Goal: Transaction & Acquisition: Book appointment/travel/reservation

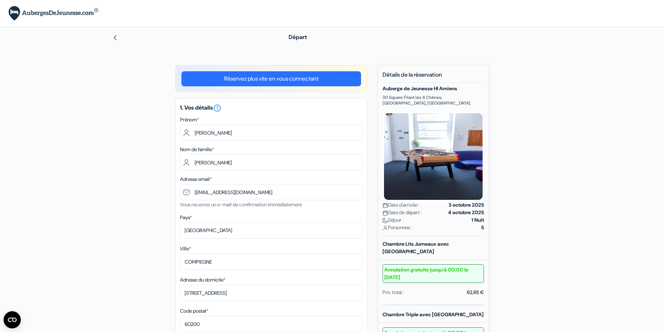
select select "18"
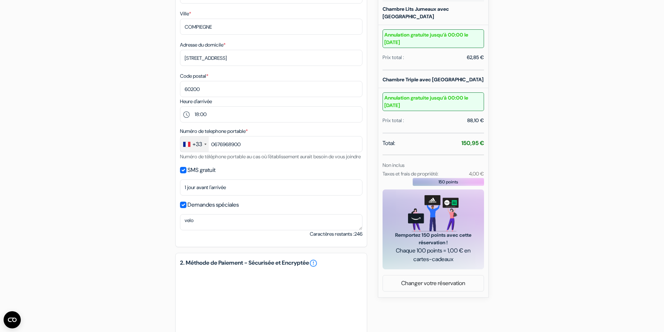
scroll to position [381, 0]
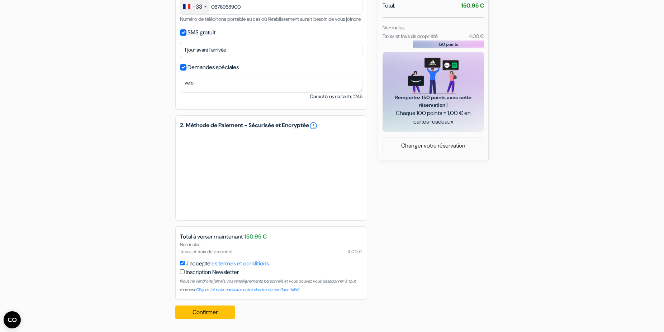
click at [537, 180] on div "add_box Auberge de Jeunesse HI [GEOGRAPHIC_DATA] [STREET_ADDRESS] Détails de l'…" at bounding box center [331, 9] width 473 height 632
click at [209, 312] on button "Confirmer Loading..." at bounding box center [204, 313] width 59 height 14
click at [214, 317] on button "Confirmer Loading..." at bounding box center [204, 313] width 59 height 14
click at [201, 311] on button "Confirmer Loading..." at bounding box center [204, 313] width 59 height 14
click at [207, 312] on button "Confirmer Loading..." at bounding box center [204, 313] width 59 height 14
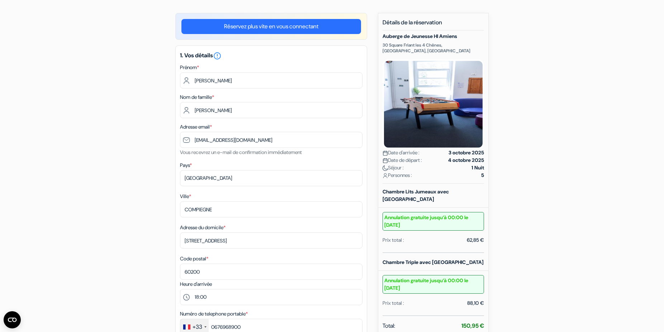
scroll to position [0, 0]
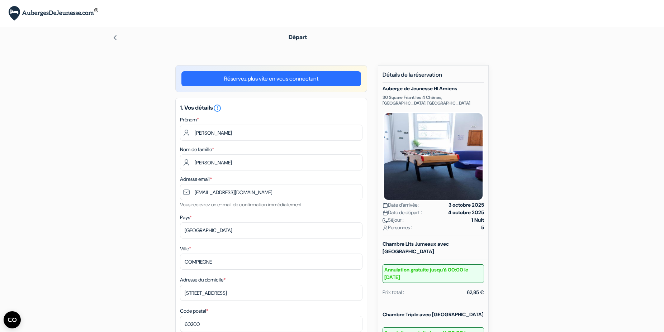
click at [282, 80] on link "Réservez plus vite en vous connectant" at bounding box center [271, 78] width 180 height 15
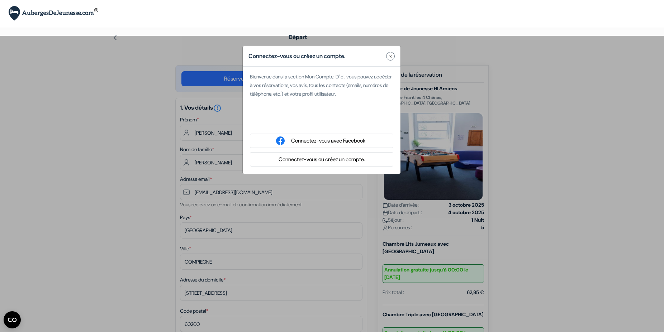
click at [387, 57] on button "x" at bounding box center [390, 56] width 9 height 9
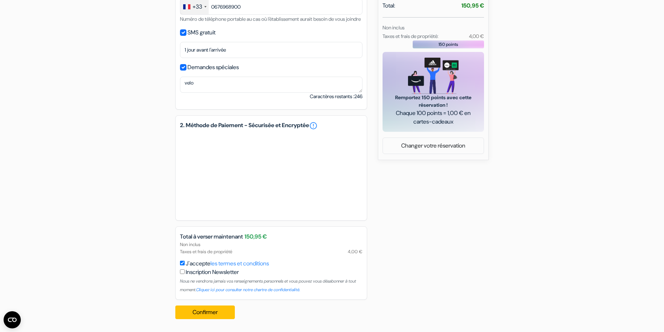
scroll to position [345, 0]
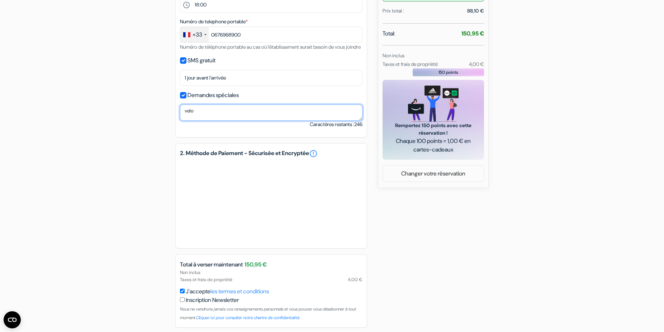
click at [223, 117] on textarea "velo" at bounding box center [271, 113] width 182 height 16
click at [99, 172] on div "add_box Auberge de Jeunesse HI [GEOGRAPHIC_DATA] [STREET_ADDRESS] Détails de l'…" at bounding box center [331, 37] width 473 height 632
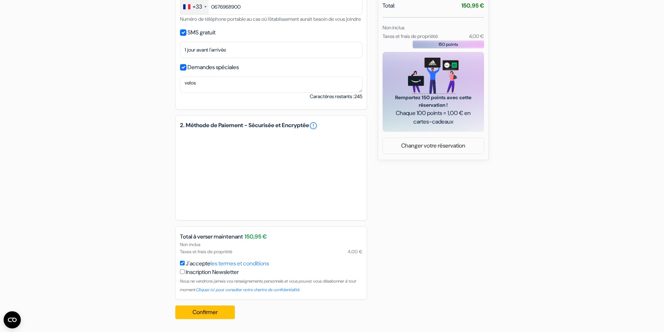
scroll to position [381, 0]
click at [204, 317] on button "Confirmer Loading..." at bounding box center [204, 313] width 59 height 14
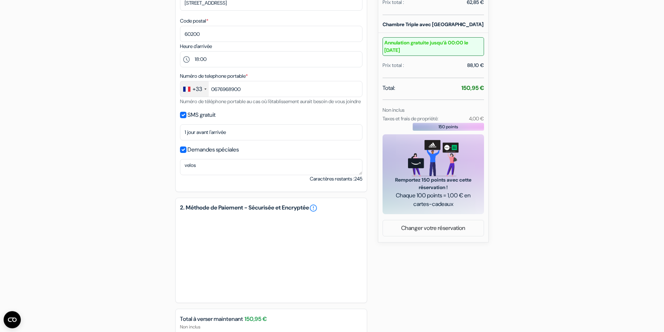
scroll to position [272, 0]
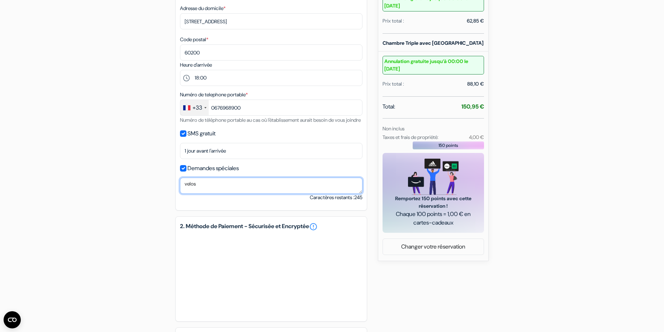
click at [219, 194] on textarea "velos" at bounding box center [271, 186] width 182 height 16
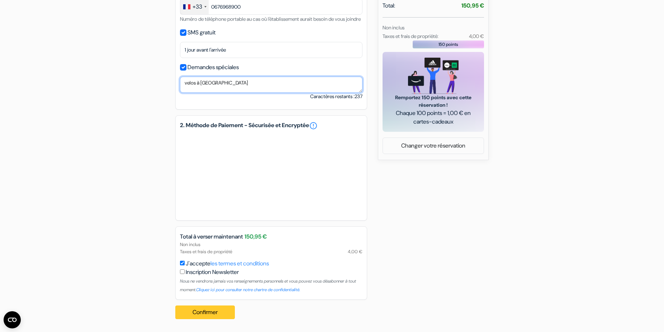
type textarea "velos à [GEOGRAPHIC_DATA]"
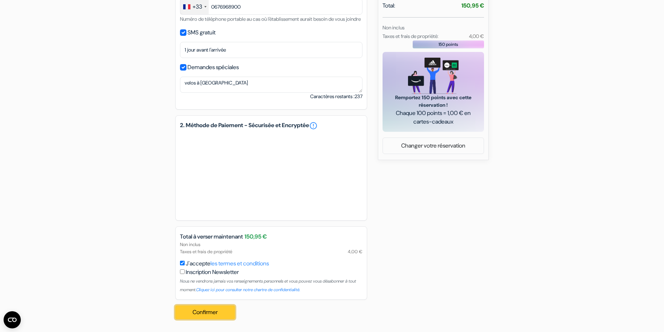
click at [212, 309] on button "Confirmer Loading..." at bounding box center [204, 313] width 59 height 14
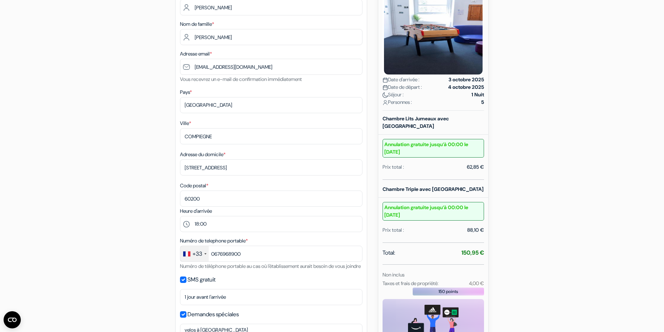
scroll to position [0, 0]
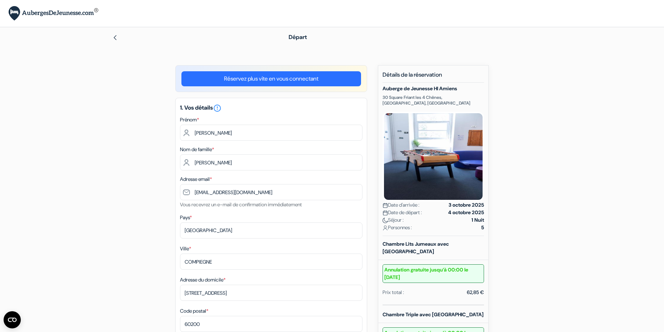
click at [115, 38] on img at bounding box center [115, 38] width 6 height 6
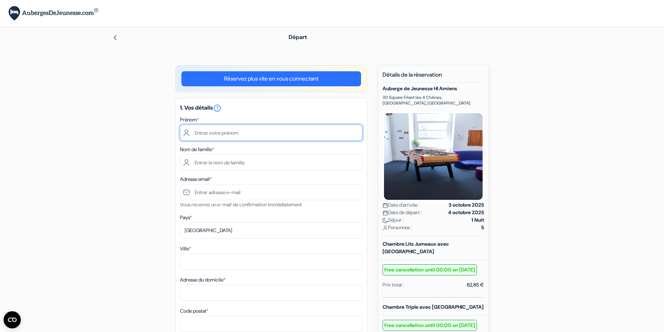
click at [227, 132] on input "text" at bounding box center [271, 133] width 182 height 16
type input "[PERSON_NAME]"
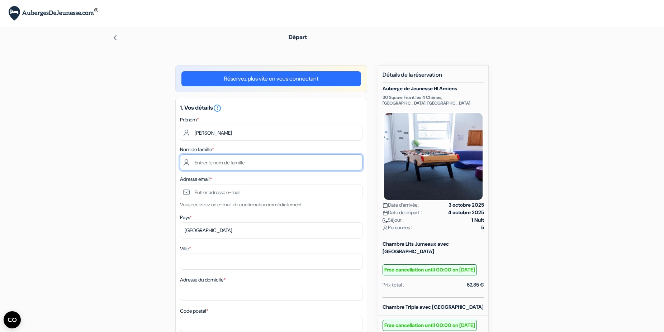
type input "[PERSON_NAME]"
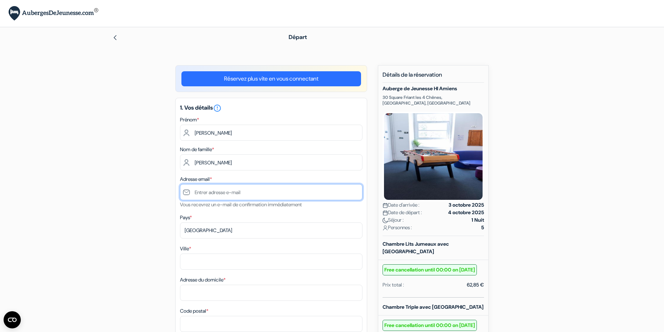
type input "[EMAIL_ADDRESS][DOMAIN_NAME]"
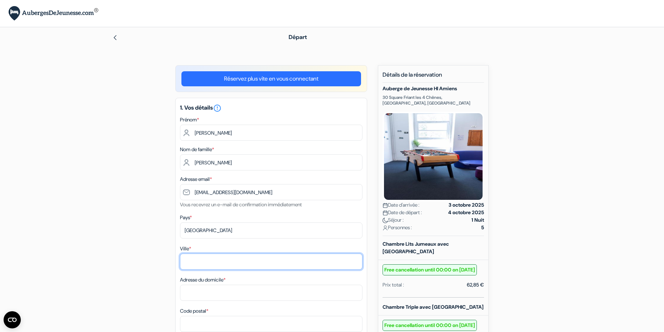
type input "compiegne"
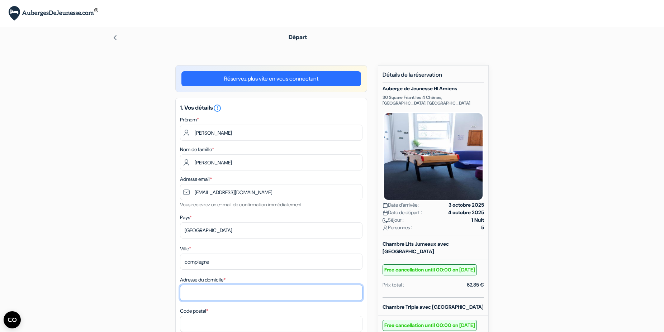
type input "[STREET_ADDRESS]"
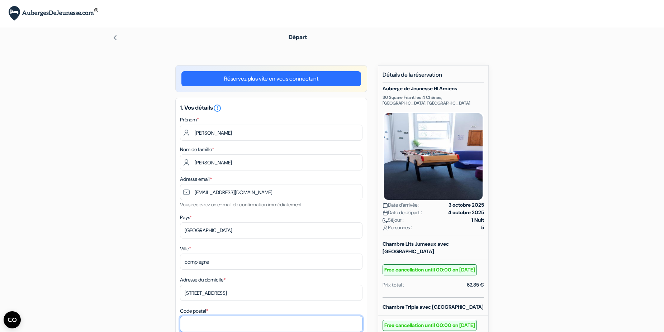
type input "60200"
type input "0676968900"
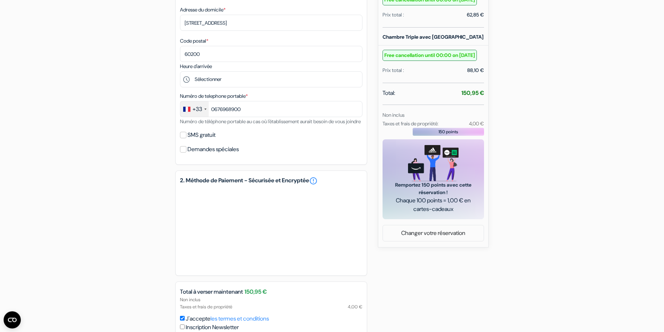
scroll to position [329, 0]
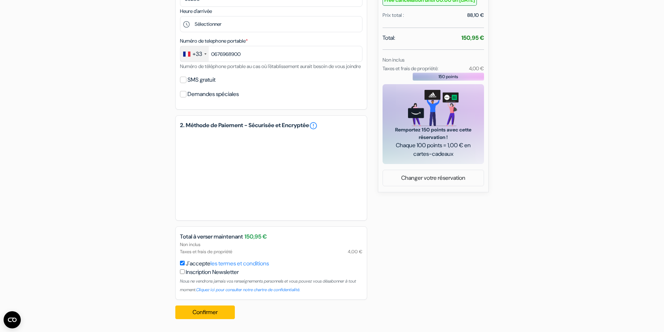
click at [135, 142] on div "add_box Auberge de Jeunesse HI [GEOGRAPHIC_DATA] [STREET_ADDRESS] Détails de l'…" at bounding box center [331, 32] width 473 height 585
click at [124, 210] on div "add_box Auberge de Jeunesse HI [GEOGRAPHIC_DATA] [STREET_ADDRESS] Détails de l'…" at bounding box center [331, 32] width 473 height 585
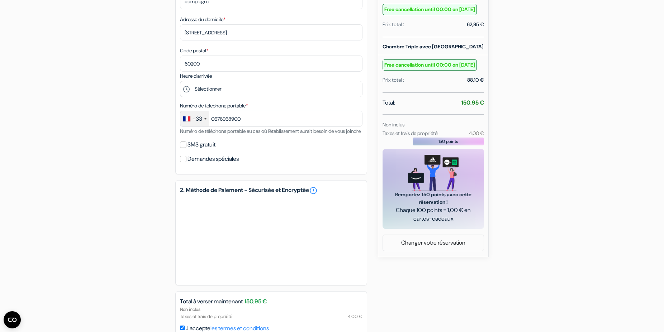
scroll to position [219, 0]
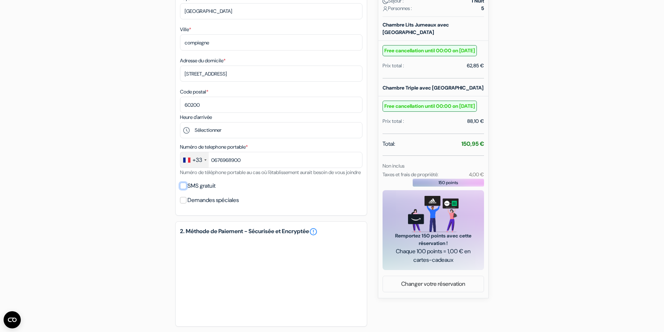
click at [183, 189] on input "SMS gratuit" at bounding box center [183, 186] width 6 height 6
checkbox input "true"
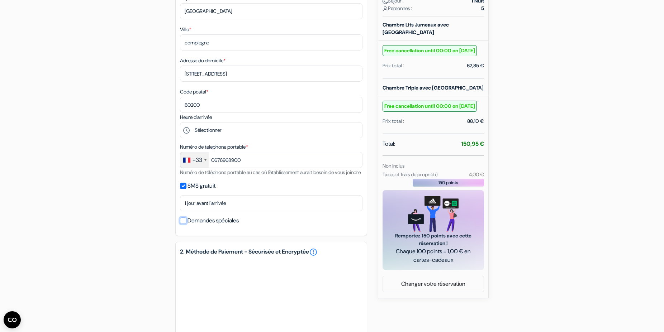
click at [183, 224] on input "Demandes spéciales" at bounding box center [183, 220] width 6 height 6
checkbox input "true"
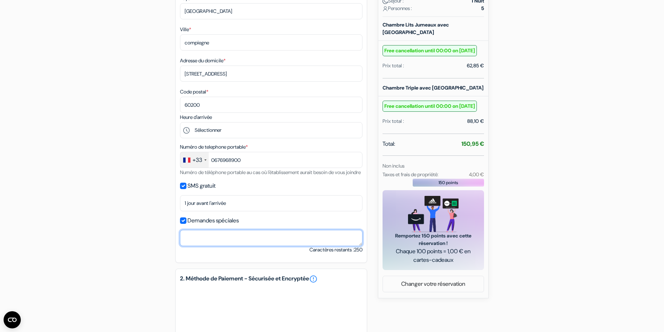
click at [185, 246] on textarea at bounding box center [271, 238] width 182 height 16
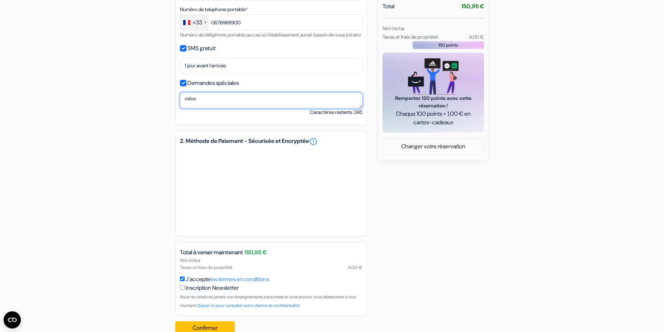
scroll to position [381, 0]
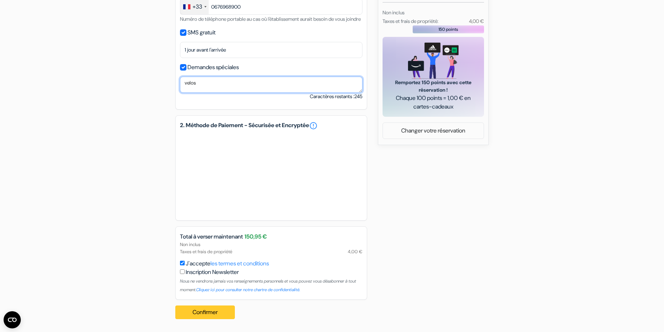
type textarea "velos"
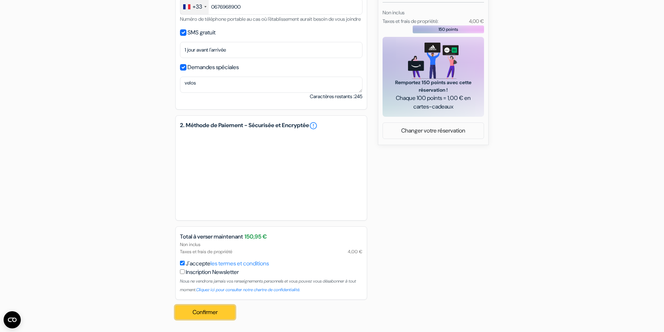
click at [210, 310] on button "Confirmer Loading..." at bounding box center [204, 313] width 59 height 14
click at [222, 319] on div "Confirmer Loading... Traitement de la demande..." at bounding box center [207, 312] width 64 height 25
click at [205, 312] on button "Confirmer Loading..." at bounding box center [204, 313] width 59 height 14
click at [180, 263] on div "Total à verser maintenant 150,95 € Non inclus Taxes et frais de propriété 4,00 …" at bounding box center [271, 262] width 192 height 73
click at [184, 263] on input "J'accepte les termes et conditions" at bounding box center [182, 263] width 5 height 5
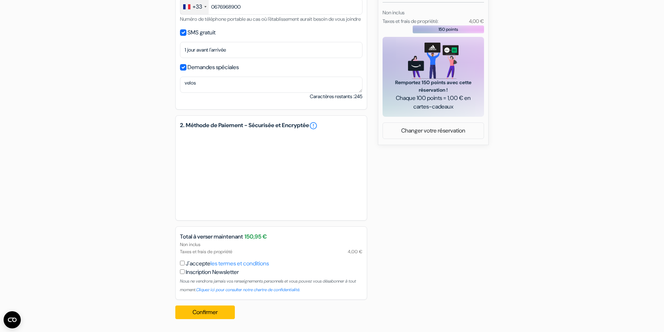
click at [184, 263] on input "J'accepte les termes et conditions" at bounding box center [182, 263] width 5 height 5
checkbox input "true"
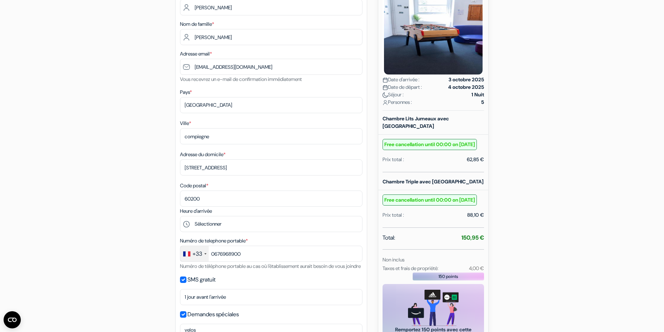
scroll to position [0, 0]
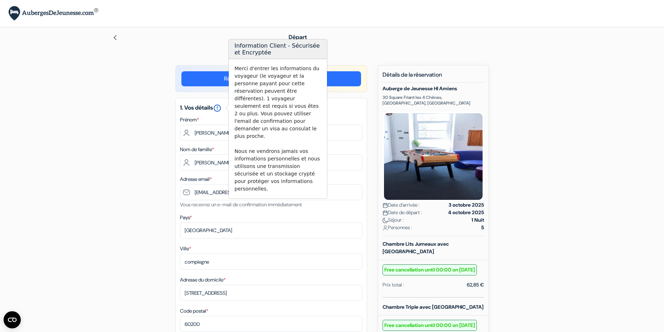
click at [219, 106] on icon "error_outline" at bounding box center [217, 108] width 9 height 9
click at [263, 145] on div "Merci d'entrer les informations du voyageur (le voyageur et la personne payant …" at bounding box center [278, 128] width 98 height 139
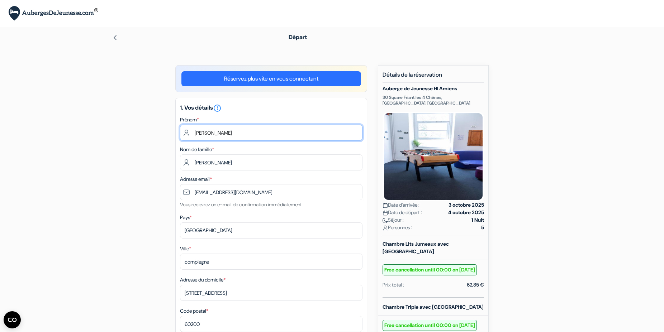
click at [223, 137] on input "[PERSON_NAME]" at bounding box center [271, 133] width 182 height 16
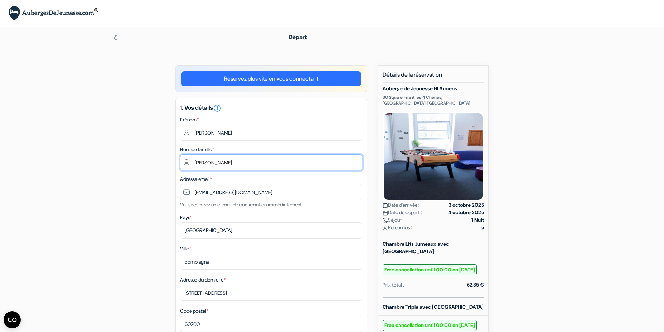
click at [215, 164] on input "Jacob" at bounding box center [271, 162] width 182 height 16
drag, startPoint x: 215, startPoint y: 164, endPoint x: 153, endPoint y: 162, distance: 61.7
click at [180, 162] on input "Jacob" at bounding box center [271, 162] width 182 height 16
type input "[PERSON_NAME]"
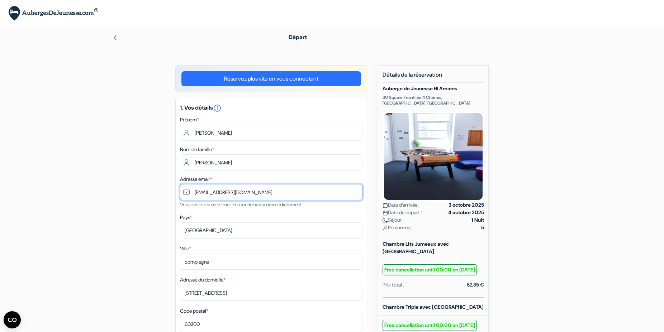
drag, startPoint x: 261, startPoint y: 192, endPoint x: 162, endPoint y: 191, distance: 99.3
click at [180, 191] on input "[EMAIL_ADDRESS][DOMAIN_NAME]" at bounding box center [271, 192] width 182 height 16
click at [257, 195] on input "[EMAIL_ADDRESS][DOMAIN_NAME]" at bounding box center [271, 192] width 182 height 16
drag, startPoint x: 272, startPoint y: 193, endPoint x: 211, endPoint y: 195, distance: 61.3
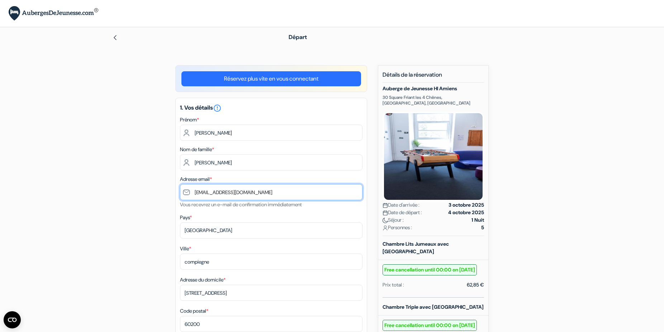
click at [180, 195] on input "[EMAIL_ADDRESS][DOMAIN_NAME]" at bounding box center [271, 192] width 182 height 16
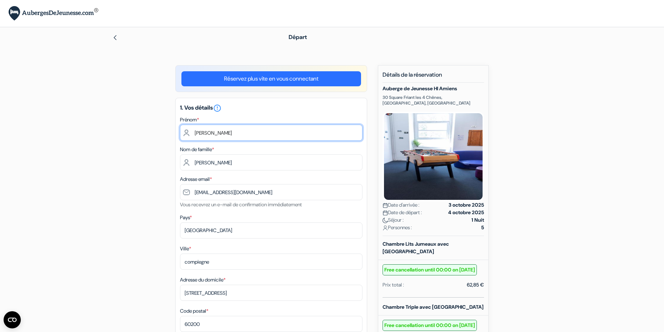
click at [220, 137] on input "[PERSON_NAME]" at bounding box center [271, 133] width 182 height 16
drag, startPoint x: 223, startPoint y: 133, endPoint x: 160, endPoint y: 131, distance: 63.1
click at [180, 131] on input "[PERSON_NAME]" at bounding box center [271, 133] width 182 height 16
click at [232, 131] on input "[PERSON_NAME]" at bounding box center [271, 133] width 182 height 16
drag, startPoint x: 243, startPoint y: 131, endPoint x: 108, endPoint y: 133, distance: 134.7
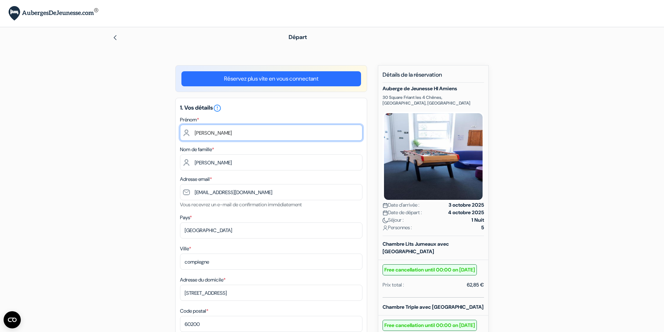
click at [180, 133] on input "[PERSON_NAME]" at bounding box center [271, 133] width 182 height 16
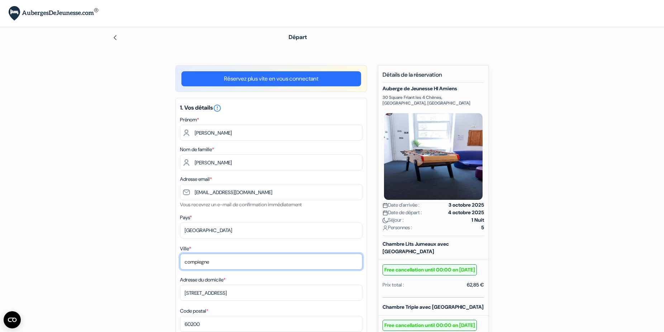
drag, startPoint x: 218, startPoint y: 265, endPoint x: 137, endPoint y: 265, distance: 81.3
click at [180, 265] on input "compiegne" at bounding box center [271, 262] width 182 height 16
drag, startPoint x: 228, startPoint y: 265, endPoint x: 165, endPoint y: 263, distance: 63.1
click at [180, 263] on input "compiegne" at bounding box center [271, 262] width 182 height 16
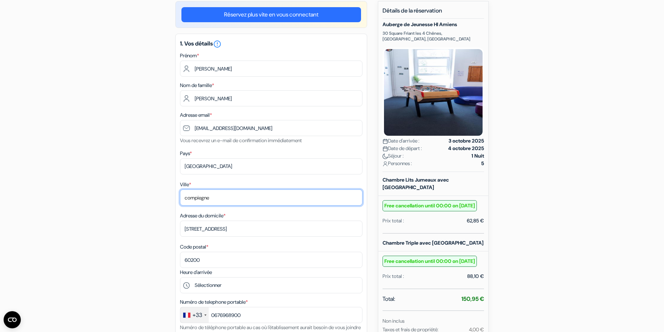
scroll to position [110, 0]
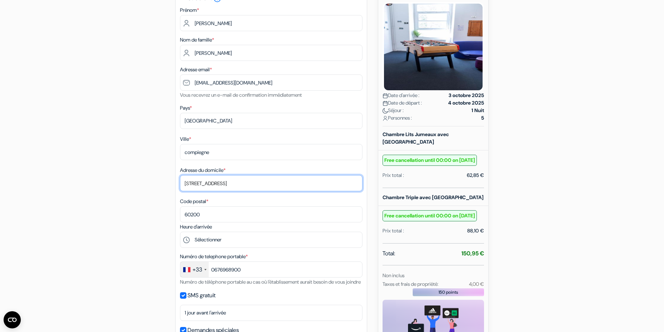
drag, startPoint x: 235, startPoint y: 181, endPoint x: 156, endPoint y: 183, distance: 79.2
click at [180, 183] on input "26 rue de bouvines" at bounding box center [271, 183] width 182 height 16
drag, startPoint x: 241, startPoint y: 186, endPoint x: 148, endPoint y: 182, distance: 92.9
click at [180, 182] on input "26 rue de bouvines" at bounding box center [271, 183] width 182 height 16
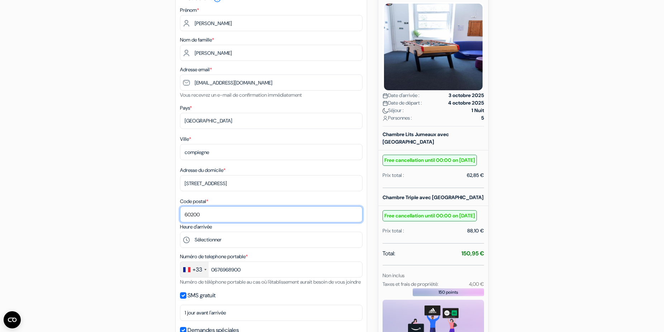
drag, startPoint x: 221, startPoint y: 218, endPoint x: 161, endPoint y: 213, distance: 60.0
click at [180, 213] on input "60200" at bounding box center [271, 214] width 182 height 16
click at [215, 211] on input "60200" at bounding box center [271, 214] width 182 height 16
drag, startPoint x: 222, startPoint y: 214, endPoint x: 168, endPoint y: 212, distance: 53.4
click at [180, 212] on input "60200" at bounding box center [271, 214] width 182 height 16
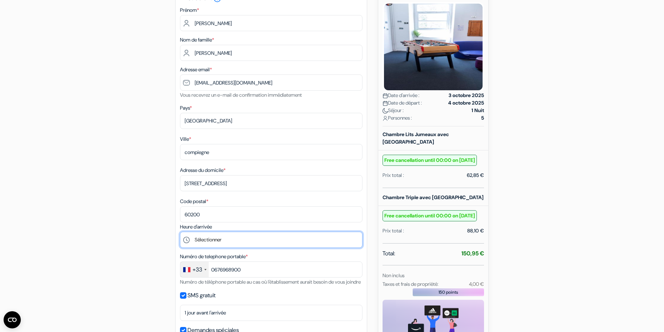
click at [180, 232] on select "Sélectionner 16:00 17:00 18:00 19:00 20:00 21:00" at bounding box center [271, 240] width 182 height 16
select select "18"
click option "18:00" at bounding box center [0, 0] width 0 height 0
click at [206, 271] on div "+33" at bounding box center [194, 269] width 28 height 15
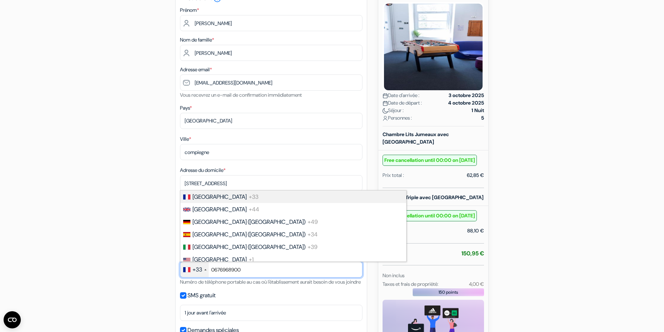
drag, startPoint x: 254, startPoint y: 269, endPoint x: 200, endPoint y: 270, distance: 53.8
click at [200, 270] on input "0676968900" at bounding box center [271, 270] width 182 height 16
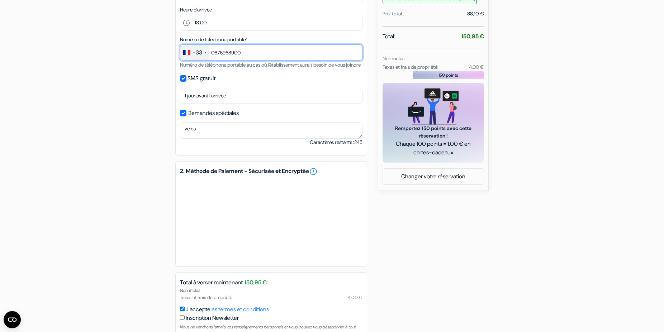
scroll to position [381, 0]
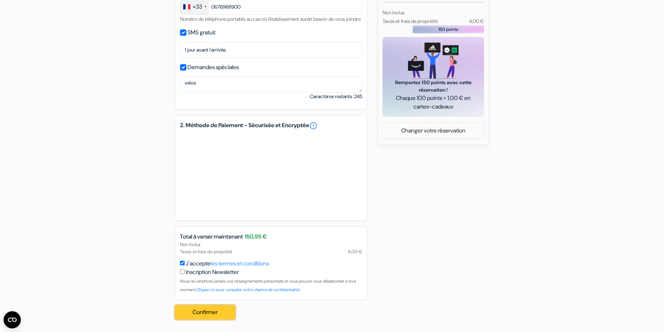
click at [205, 309] on button "Confirmer Loading..." at bounding box center [204, 313] width 59 height 14
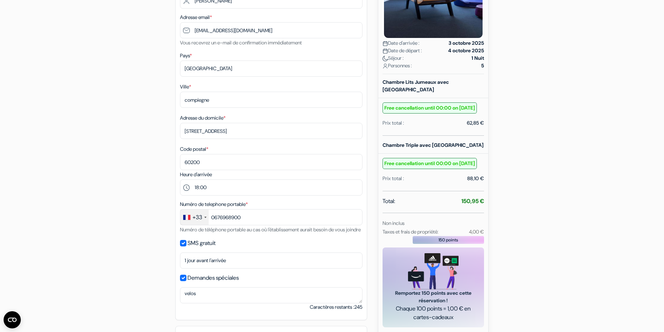
scroll to position [0, 0]
